Goal: Information Seeking & Learning: Answer question/provide support

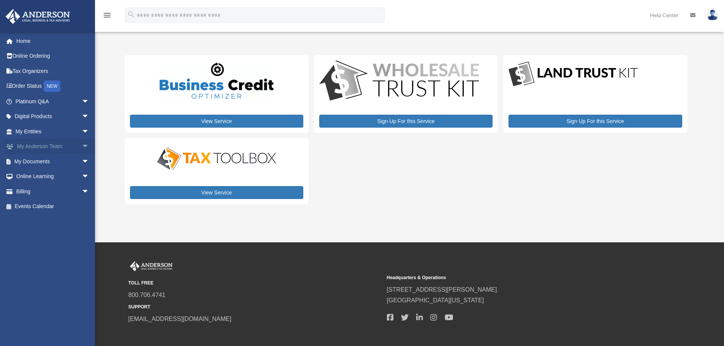
click at [50, 145] on link "My Anderson Team arrow_drop_down" at bounding box center [52, 146] width 95 height 15
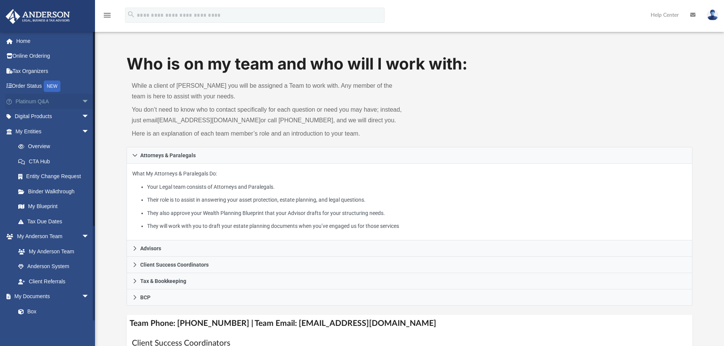
click at [59, 100] on link "Platinum Q&A arrow_drop_down" at bounding box center [52, 101] width 95 height 15
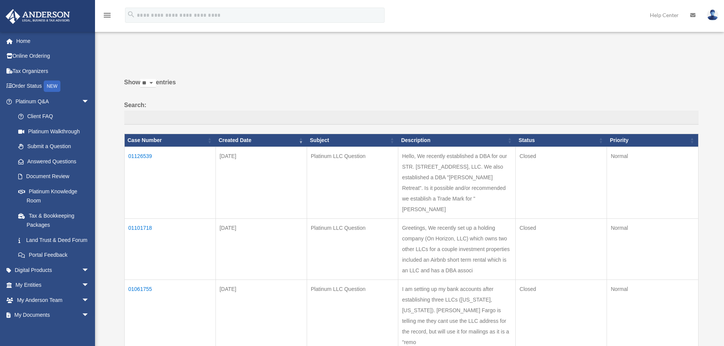
click at [142, 155] on td "01126539" at bounding box center [169, 183] width 91 height 72
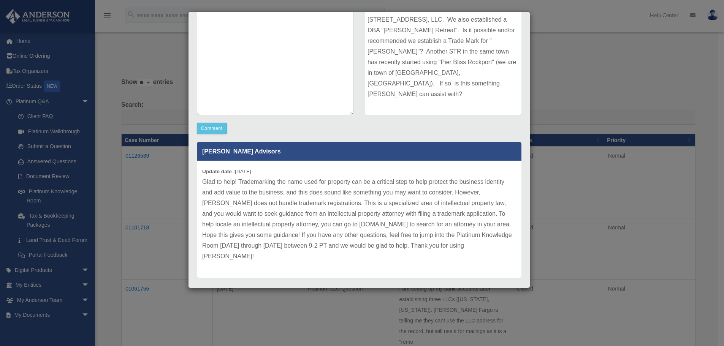
scroll to position [122, 0]
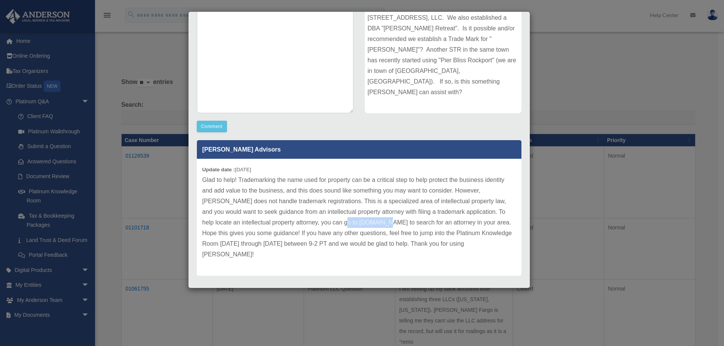
drag, startPoint x: 321, startPoint y: 222, endPoint x: 359, endPoint y: 221, distance: 38.4
click at [359, 221] on p "Glad to help! Trademarking the name used for property can be a critical step to…" at bounding box center [359, 217] width 314 height 85
copy p "[DOMAIN_NAME]"
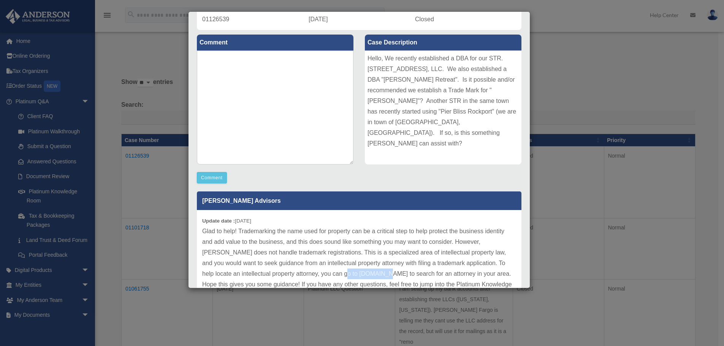
scroll to position [84, 0]
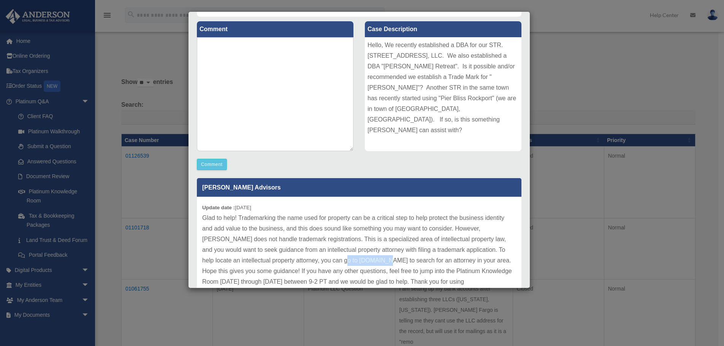
copy p "[DOMAIN_NAME]"
click at [423, 156] on div "Case Description Hello, We recently established a DBA for our STR. [STREET_ADDR…" at bounding box center [443, 87] width 168 height 140
